Goal: Task Accomplishment & Management: Manage account settings

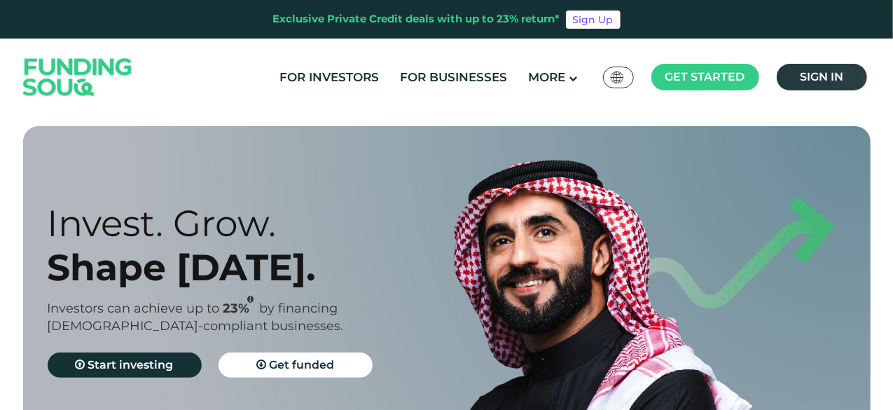
click at [817, 77] on span "Sign in" at bounding box center [821, 76] width 43 height 13
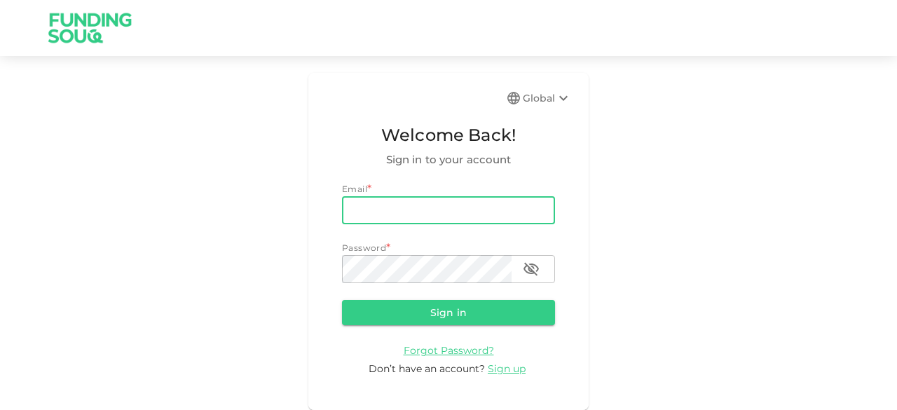
click at [377, 215] on input "email" at bounding box center [448, 210] width 213 height 28
type input "salemalkalbani2@gmail.com"
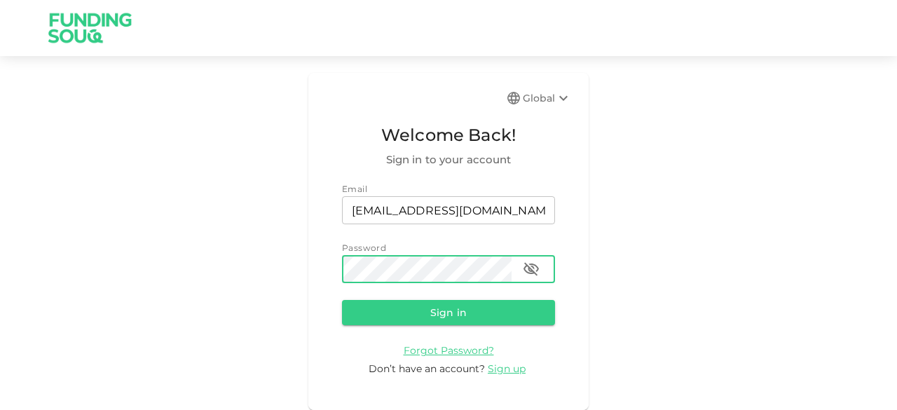
click at [342, 300] on button "Sign in" at bounding box center [448, 312] width 213 height 25
